Goal: Information Seeking & Learning: Learn about a topic

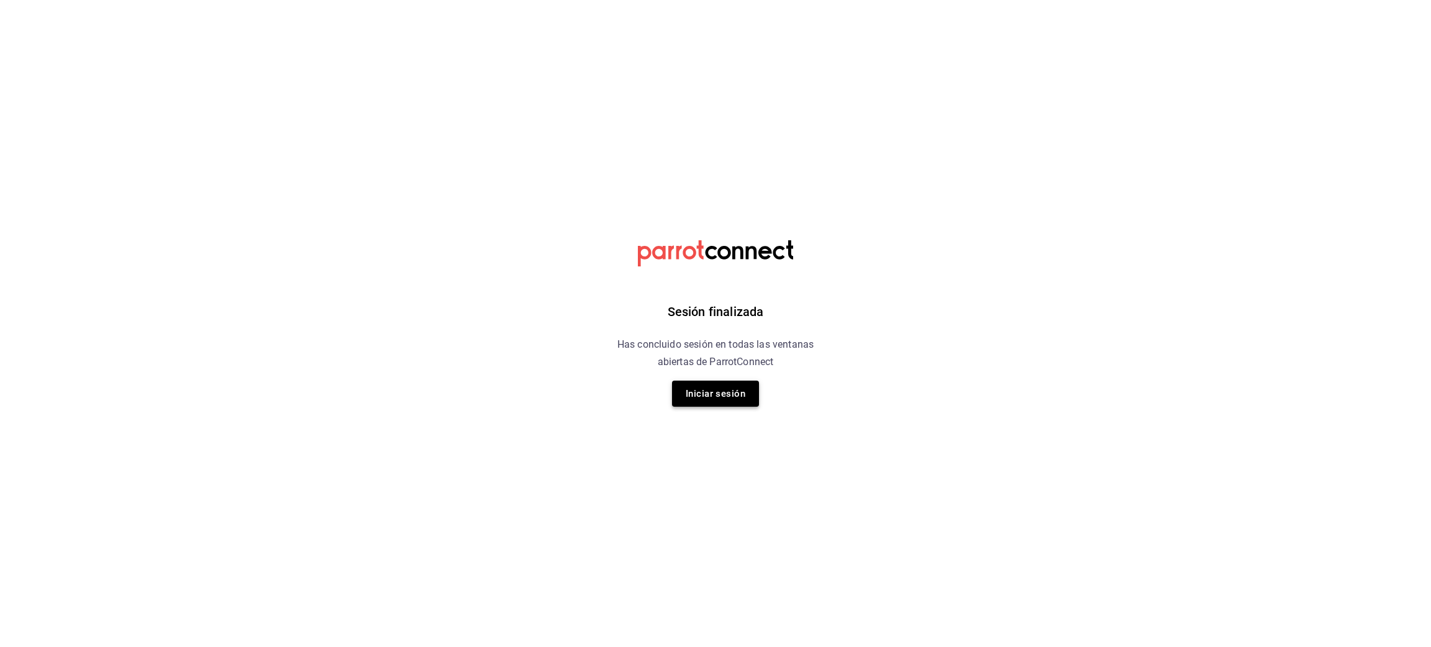
click at [707, 384] on button "Iniciar sesión" at bounding box center [715, 394] width 87 height 26
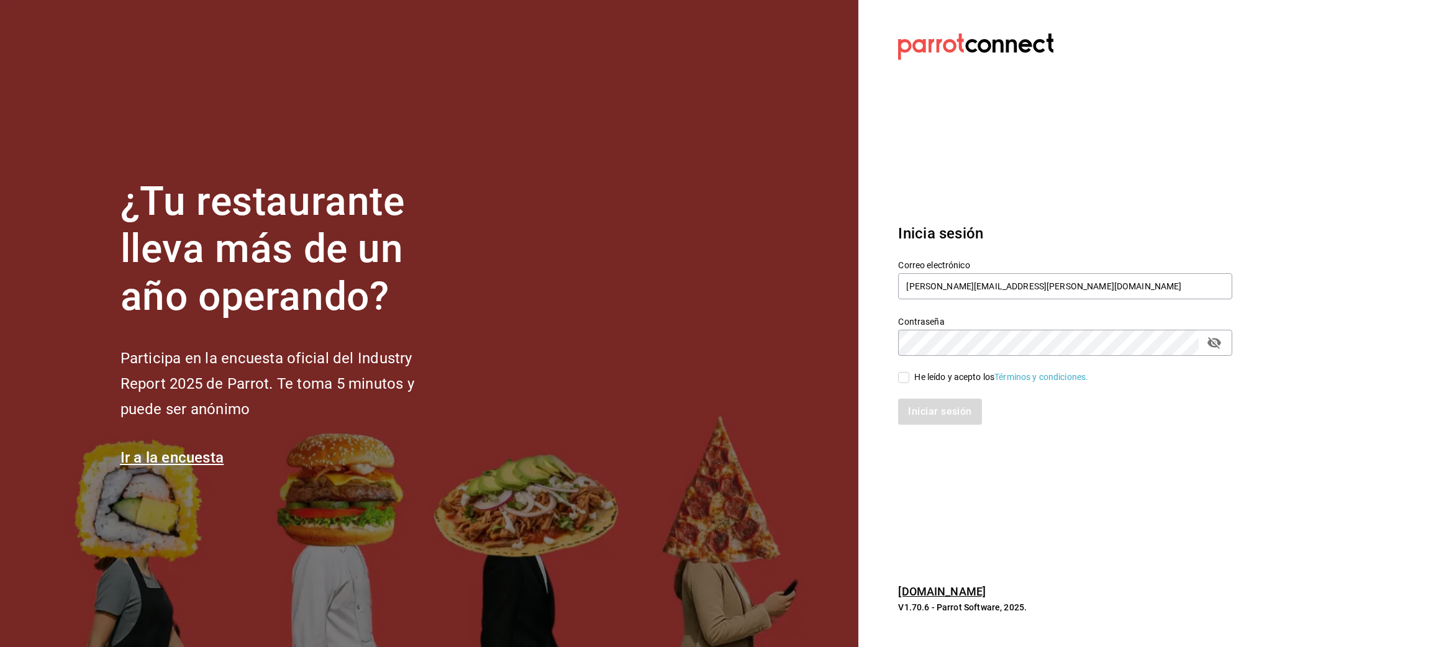
click at [909, 381] on input "He leído y acepto los Términos y condiciones." at bounding box center [903, 377] width 11 height 11
checkbox input "true"
click at [919, 408] on button "Iniciar sesión" at bounding box center [940, 412] width 84 height 26
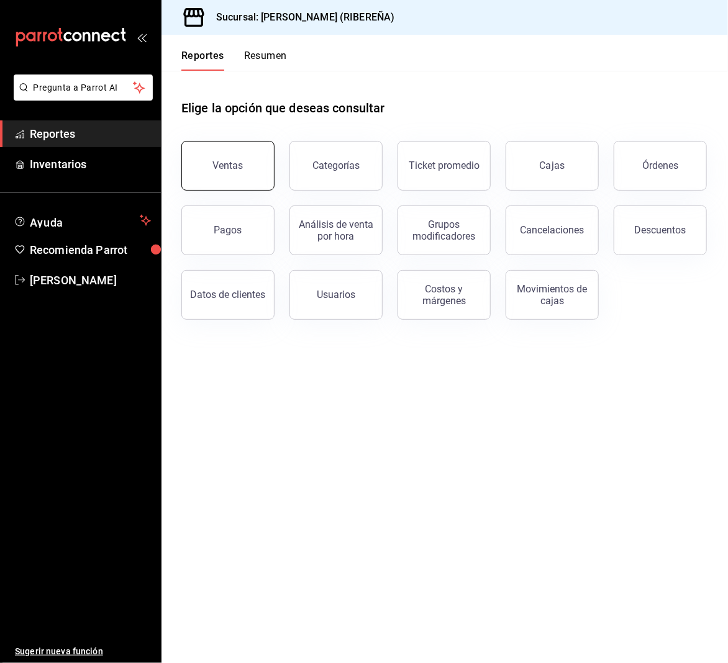
click at [199, 163] on button "Ventas" at bounding box center [227, 166] width 93 height 50
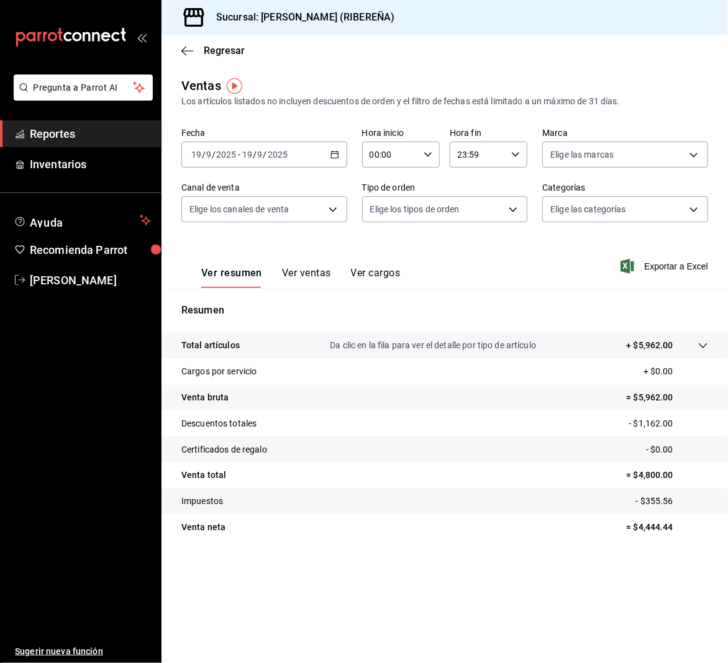
click at [293, 275] on button "Ver ventas" at bounding box center [306, 277] width 49 height 21
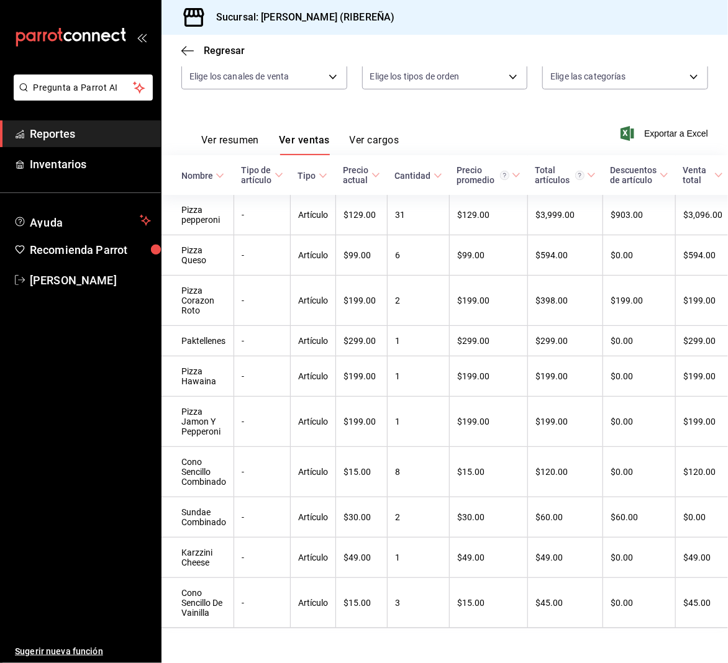
scroll to position [165, 0]
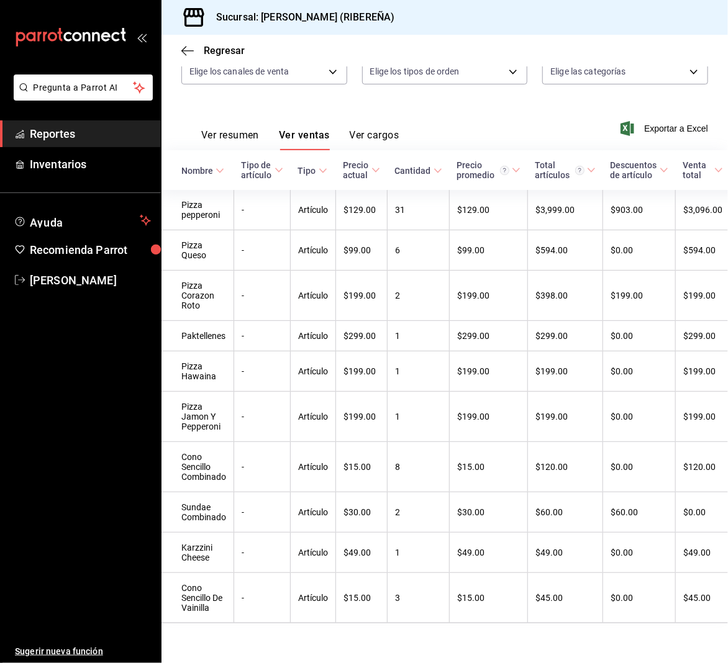
click at [221, 129] on button "Ver resumen" at bounding box center [230, 139] width 58 height 21
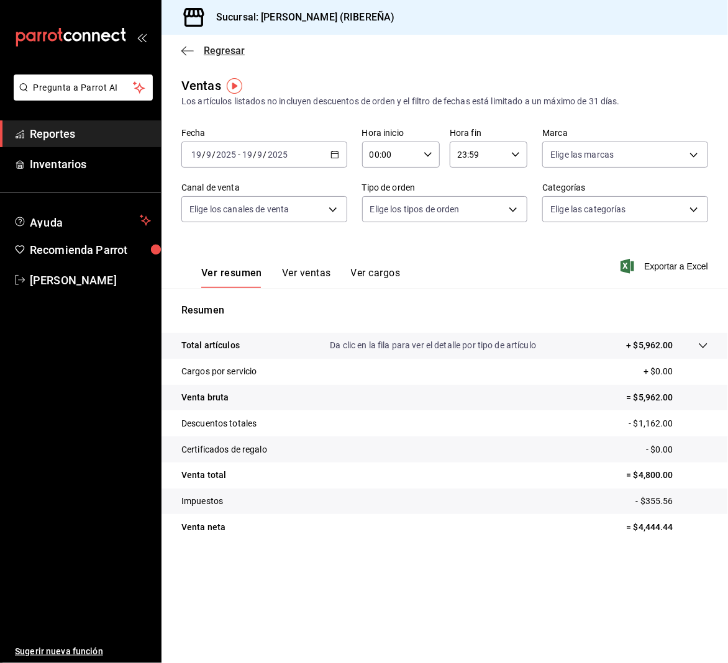
click at [191, 48] on icon "button" at bounding box center [187, 50] width 12 height 11
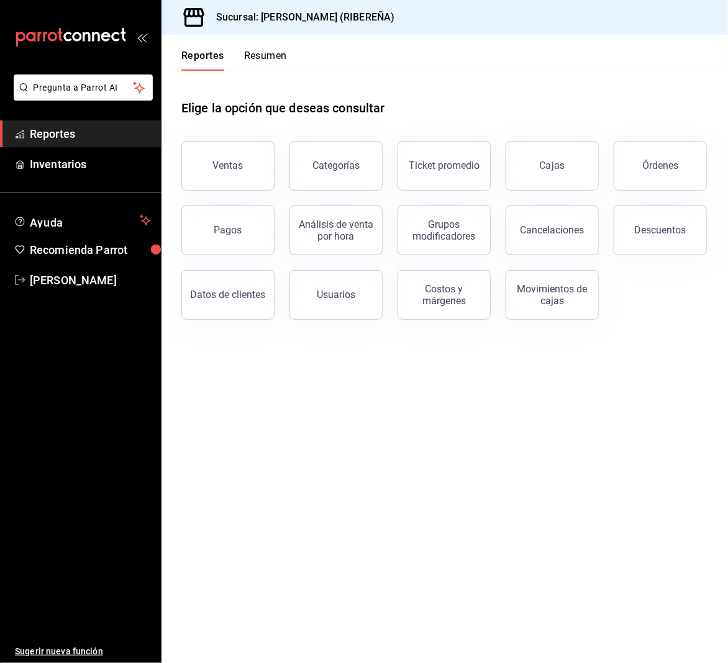
click at [235, 255] on div "Datos de clientes" at bounding box center [220, 287] width 108 height 65
click at [240, 235] on button "Pagos" at bounding box center [227, 231] width 93 height 50
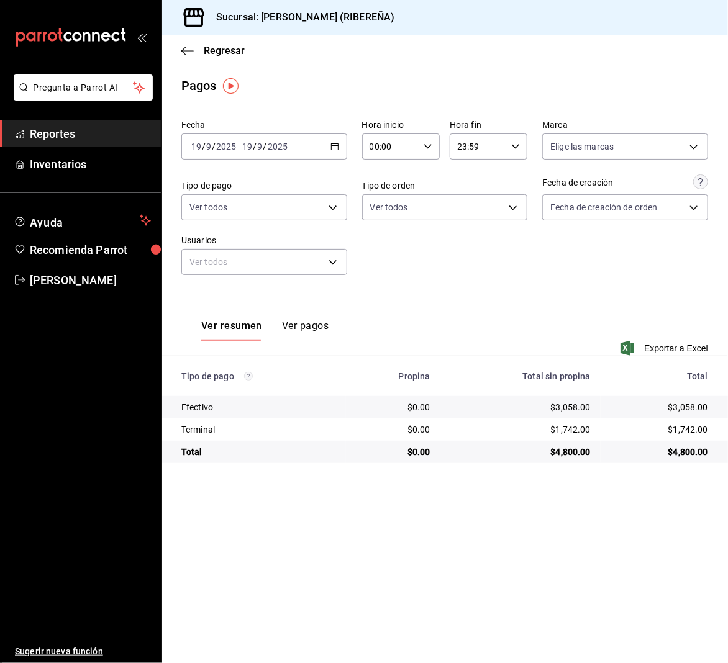
click at [434, 243] on div "Fecha 2025-09-19 19 / 9 / 2025 - 2025-09-19 19 / 9 / 2025 Hora inicio 00:00 Hor…" at bounding box center [444, 202] width 527 height 175
click at [189, 53] on icon "button" at bounding box center [187, 50] width 12 height 11
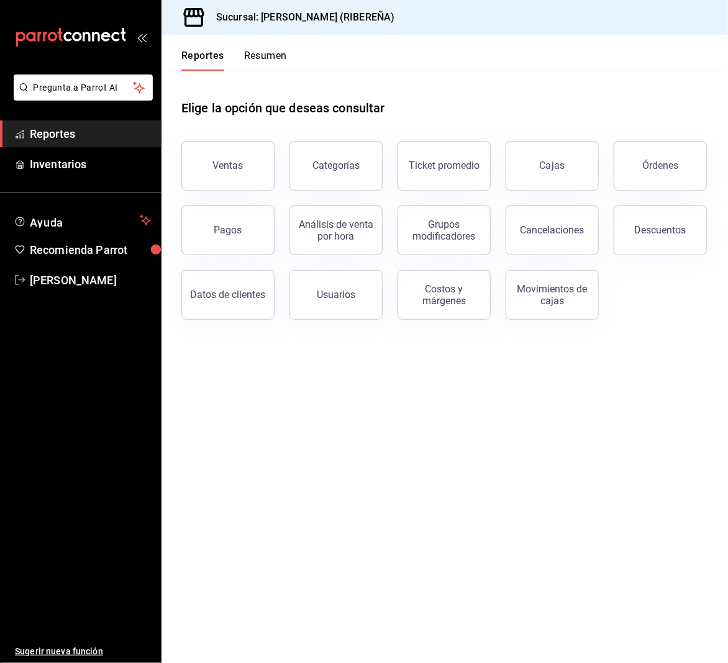
click at [229, 138] on div "Ventas" at bounding box center [220, 158] width 108 height 65
click at [233, 147] on button "Ventas" at bounding box center [227, 166] width 93 height 50
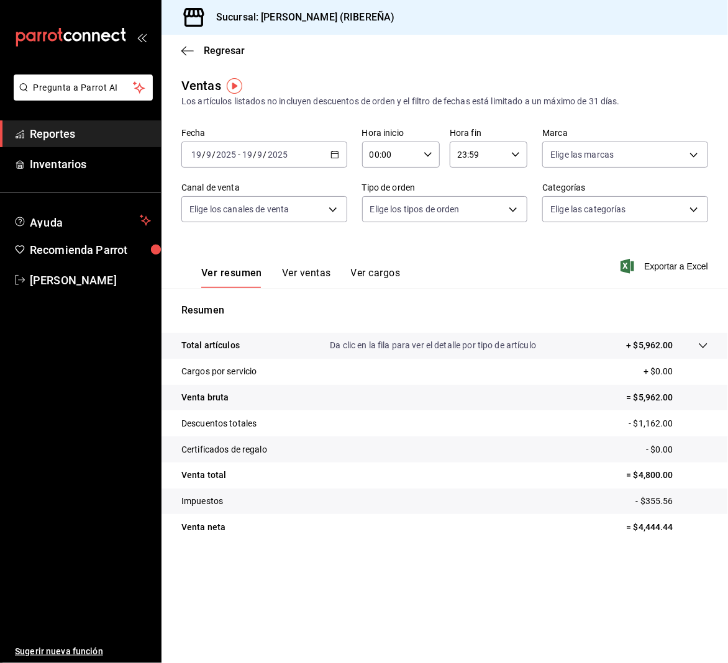
click at [397, 35] on div "Regresar" at bounding box center [444, 51] width 566 height 32
click at [188, 55] on icon "button" at bounding box center [187, 50] width 12 height 11
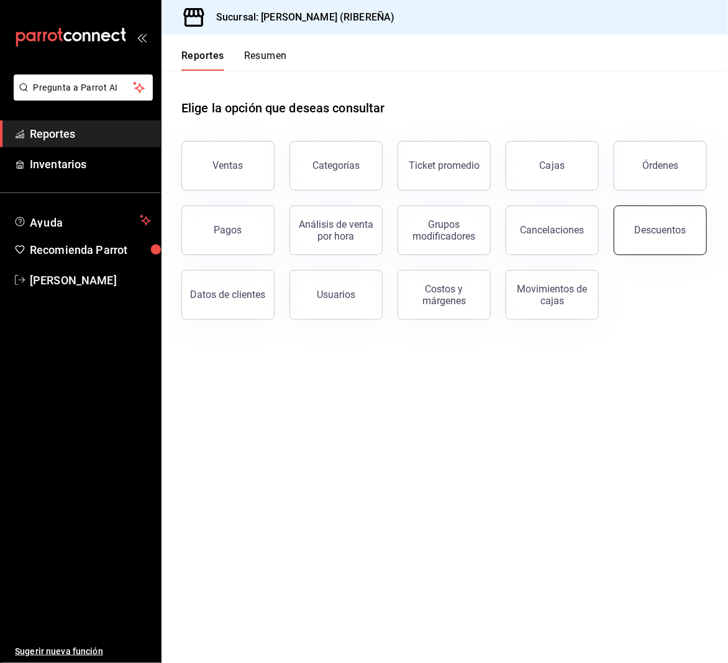
click at [649, 227] on div "Descuentos" at bounding box center [661, 230] width 52 height 12
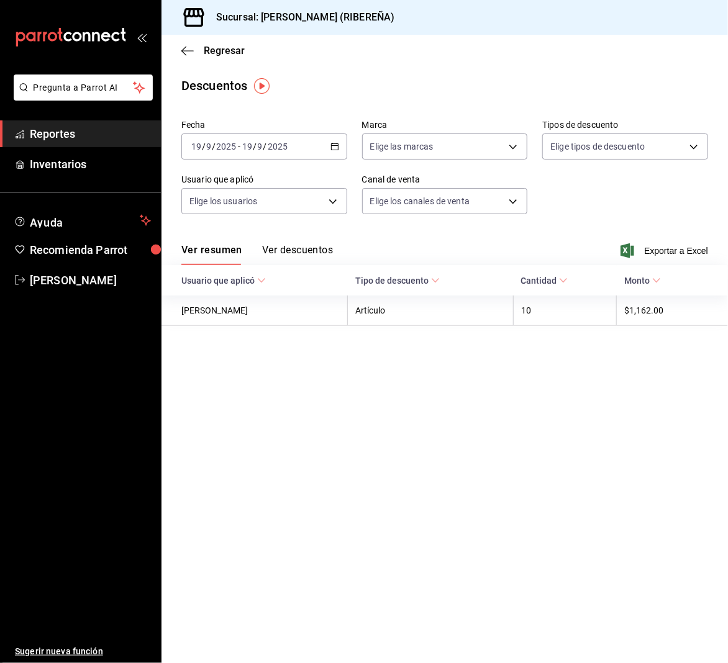
click at [288, 252] on button "Ver descuentos" at bounding box center [297, 254] width 71 height 21
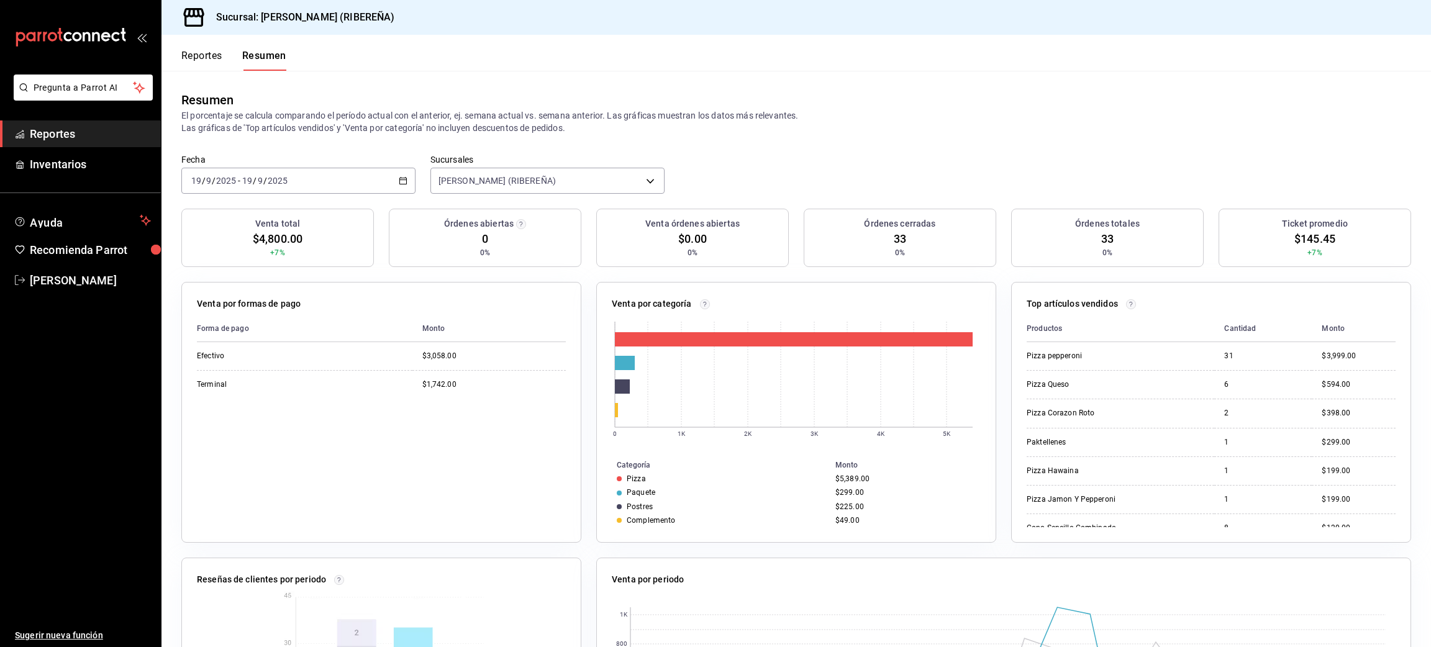
click at [183, 58] on button "Reportes" at bounding box center [201, 60] width 41 height 21
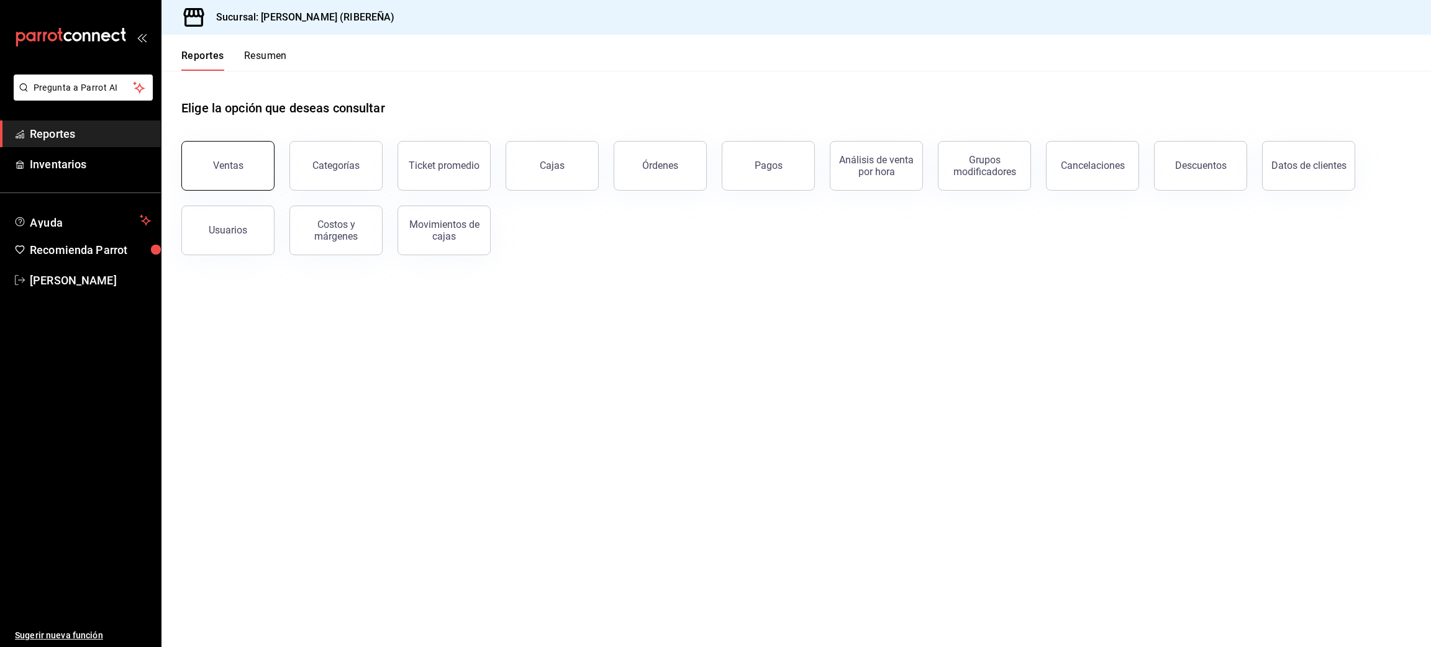
click at [242, 155] on button "Ventas" at bounding box center [227, 166] width 93 height 50
